Goal: Task Accomplishment & Management: Use online tool/utility

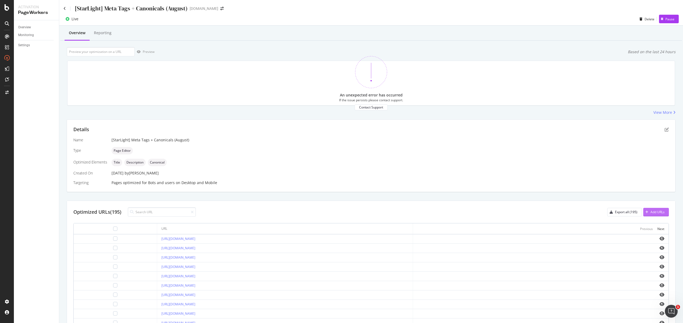
click at [660, 210] on div "Add URLs" at bounding box center [658, 212] width 14 height 5
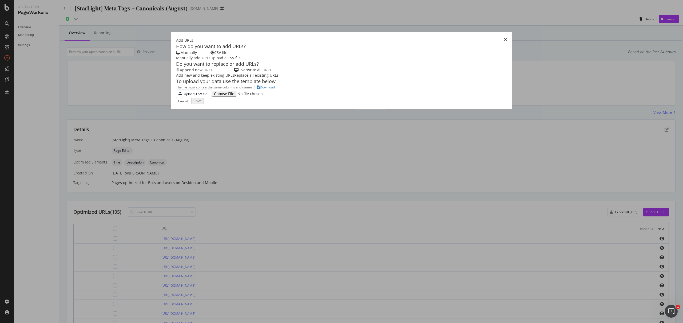
click at [504, 38] on icon "times" at bounding box center [505, 40] width 3 height 5
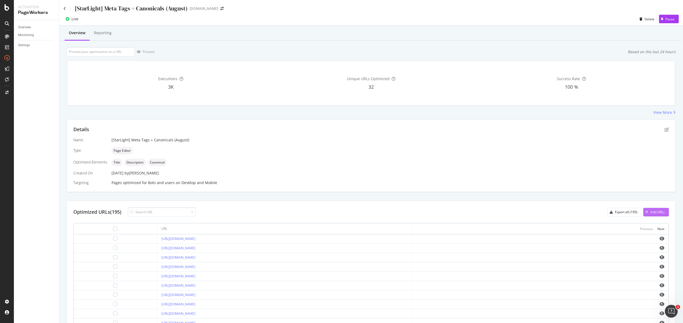
click at [651, 212] on div "Add URLs" at bounding box center [658, 212] width 14 height 5
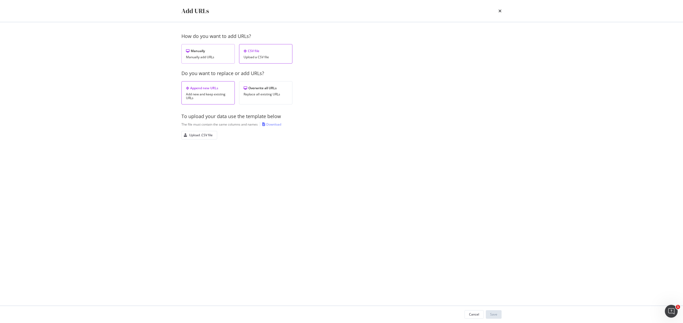
click at [199, 48] on div "Manually Manually add URLs" at bounding box center [207, 53] width 53 height 19
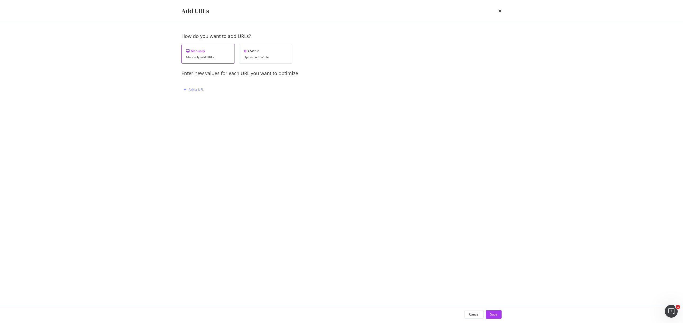
click at [205, 90] on div "Add a URL" at bounding box center [259, 89] width 157 height 9
click at [194, 90] on div "Add a URL" at bounding box center [196, 89] width 15 height 5
click at [213, 114] on input "modal" at bounding box center [253, 117] width 131 height 9
paste input "https://consumer.starhub.com/personal/pre-order/launch?launch=iphone17"
type input "https://consumer.starhub.com/personal/pre-order/launch?launch=iphone17"
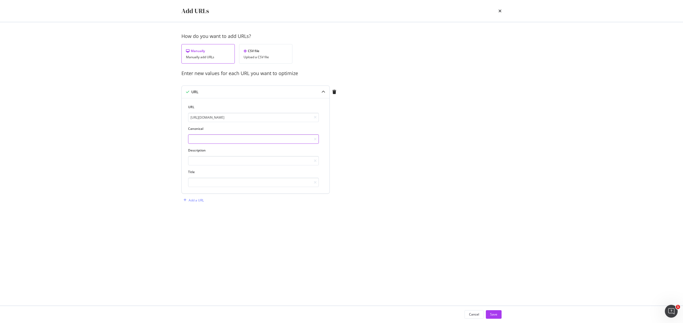
click at [216, 141] on input "modal" at bounding box center [253, 138] width 131 height 9
paste input "https://consumer.starhub.com/personal/pre-order/launch?launch=iphone17"
type input "https://consumer.starhub.com/personal/pre-order/launch?launch=iphone17"
drag, startPoint x: 208, startPoint y: 165, endPoint x: 204, endPoint y: 163, distance: 4.1
click at [208, 165] on input "modal" at bounding box center [253, 160] width 131 height 9
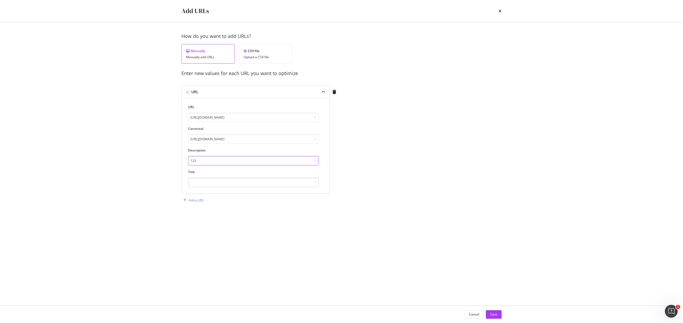
type input "123"
click at [200, 181] on input "modal" at bounding box center [253, 181] width 131 height 9
type input "123"
click at [493, 313] on div "Save" at bounding box center [493, 314] width 7 height 5
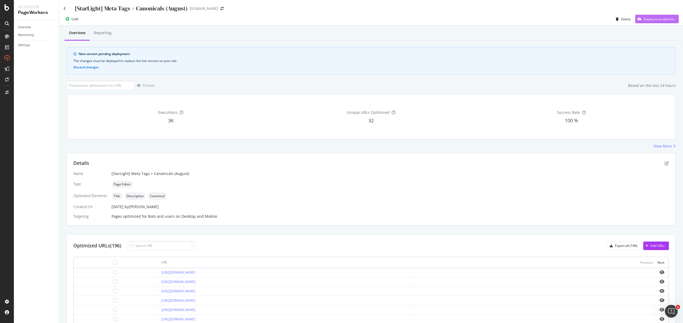
click at [660, 21] on div "Deploy to production" at bounding box center [654, 19] width 39 height 8
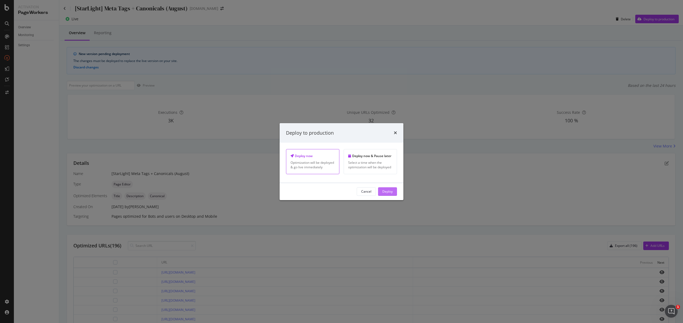
click at [391, 191] on div "Deploy" at bounding box center [387, 191] width 10 height 5
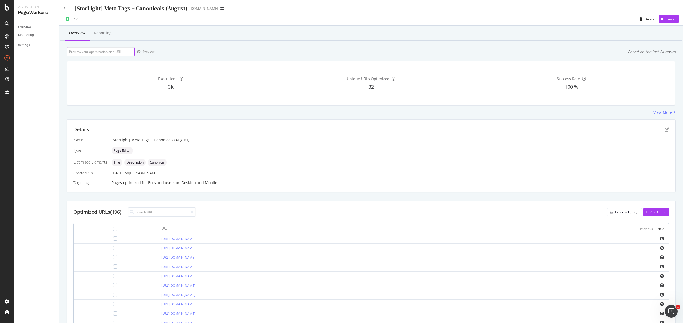
click at [109, 54] on input "url" at bounding box center [101, 51] width 68 height 9
paste input "[URL][DOMAIN_NAME]"
type input "[URL][DOMAIN_NAME]"
click at [143, 54] on div "Preview" at bounding box center [149, 51] width 12 height 5
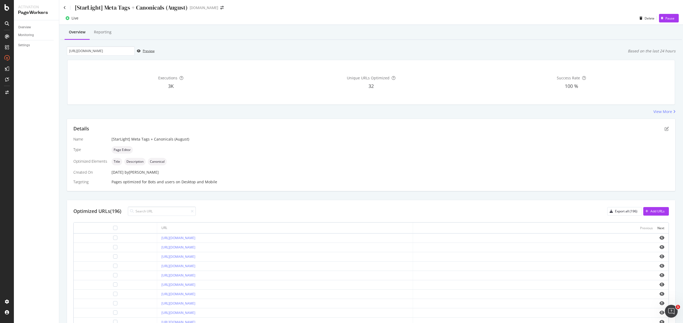
scroll to position [1, 0]
click at [154, 213] on input at bounding box center [162, 210] width 68 height 9
paste input "[URL][DOMAIN_NAME]"
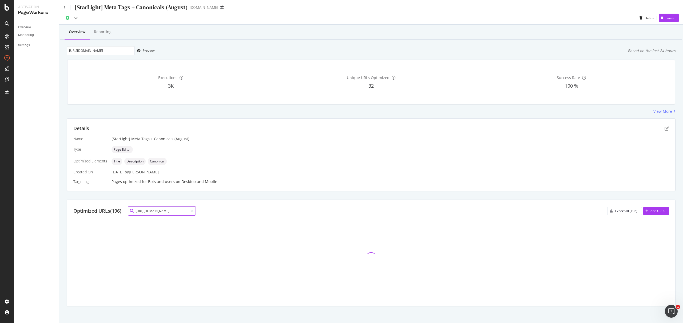
scroll to position [0, 0]
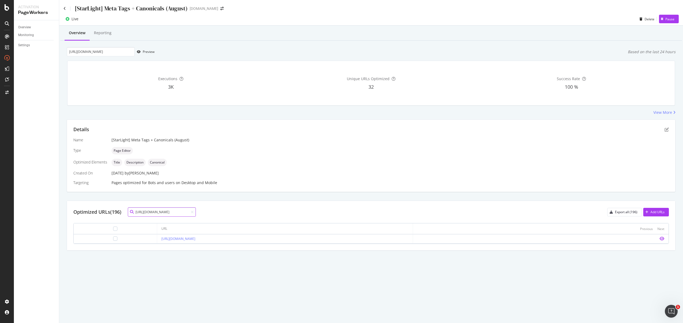
type input "[URL][DOMAIN_NAME]"
click at [662, 239] on icon "eye" at bounding box center [662, 238] width 5 height 4
click at [195, 238] on link "[URL][DOMAIN_NAME]" at bounding box center [178, 238] width 34 height 5
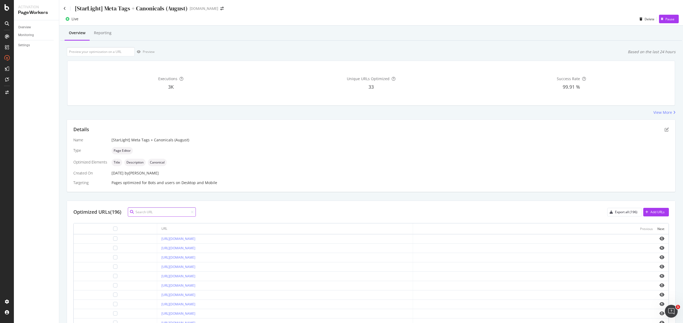
paste input "[URL][DOMAIN_NAME]"
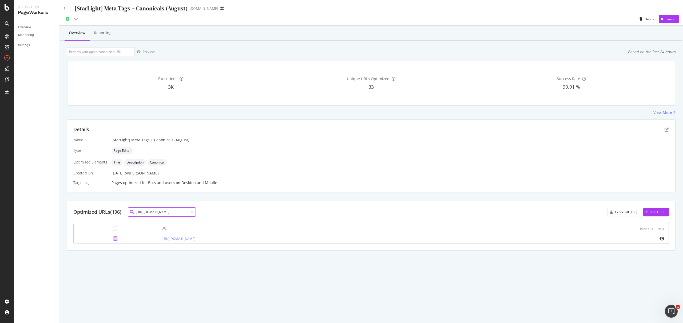
type input "[URL][DOMAIN_NAME]"
click at [113, 238] on div at bounding box center [115, 238] width 4 height 4
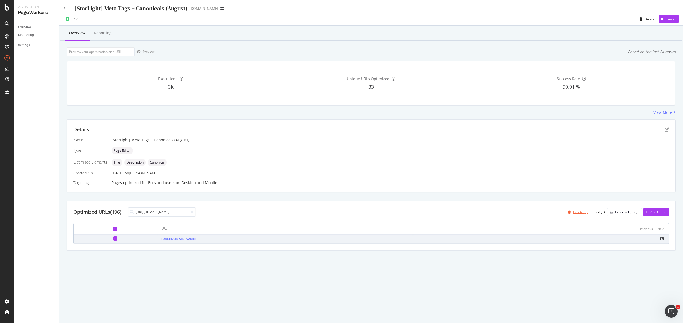
click at [573, 211] on div "button" at bounding box center [569, 211] width 7 height 3
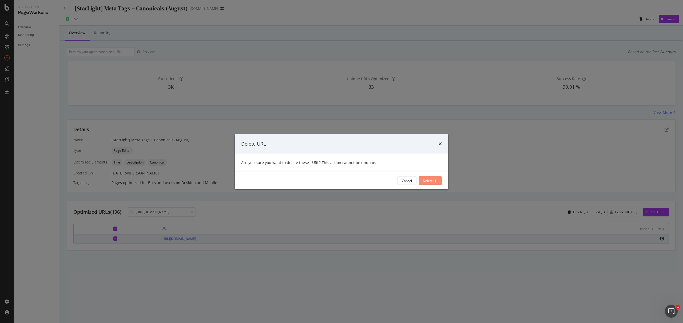
click at [440, 183] on button "Delete (1)" at bounding box center [430, 180] width 23 height 9
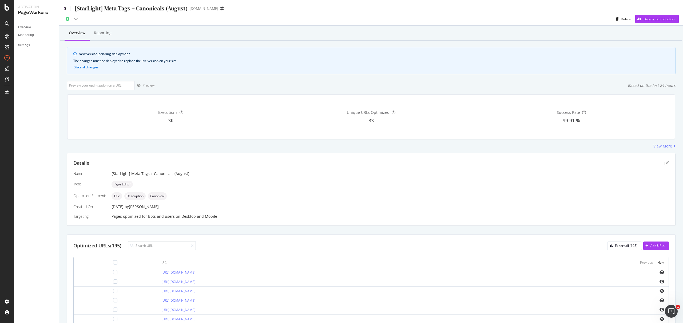
click at [64, 9] on icon at bounding box center [65, 9] width 2 height 4
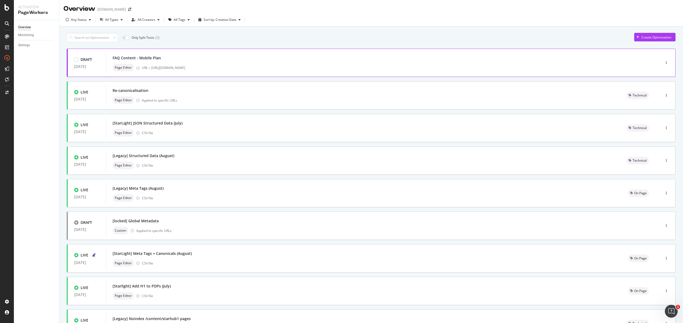
click at [204, 65] on div "URL = [URL][DOMAIN_NAME]" at bounding box center [390, 67] width 496 height 5
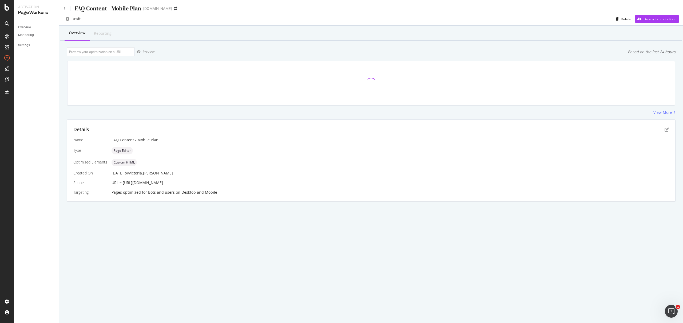
drag, startPoint x: 235, startPoint y: 183, endPoint x: 123, endPoint y: 184, distance: 112.6
click at [123, 184] on div "URL = [URL][DOMAIN_NAME]" at bounding box center [391, 182] width 558 height 5
copy span "[URL][DOMAIN_NAME]"
click at [116, 53] on input "url" at bounding box center [101, 51] width 68 height 9
paste input "[URL][DOMAIN_NAME]"
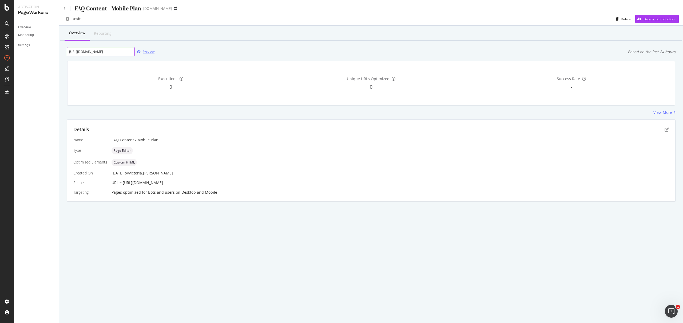
scroll to position [0, 26]
type input "[URL][DOMAIN_NAME]"
click at [142, 53] on div "button" at bounding box center [139, 51] width 8 height 3
click at [148, 52] on div "Preview" at bounding box center [149, 51] width 12 height 5
